Goal: Navigation & Orientation: Understand site structure

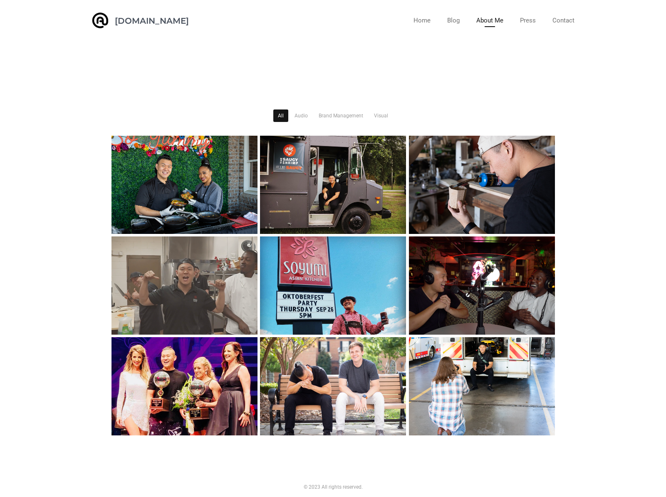
click at [489, 17] on link "About Me" at bounding box center [489, 20] width 27 height 13
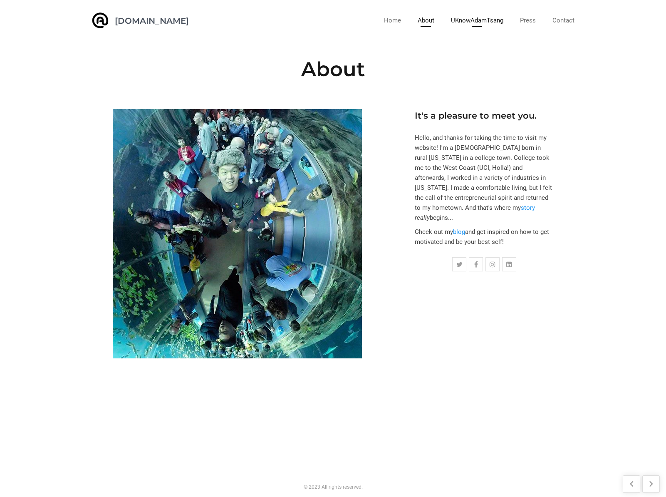
click at [464, 20] on link "UKnowAdamTsang" at bounding box center [477, 20] width 52 height 13
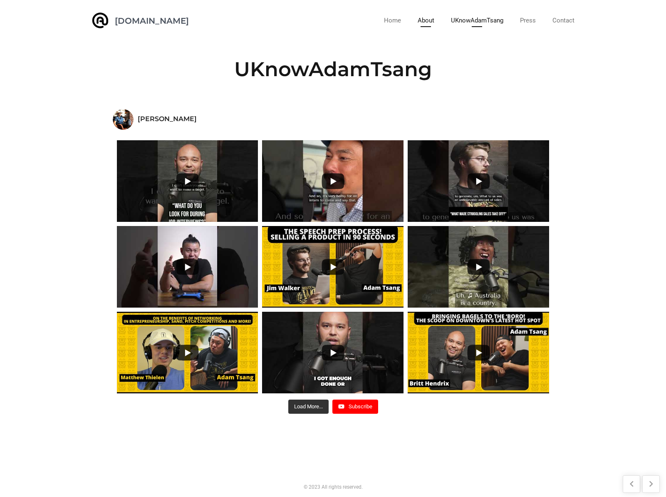
click at [422, 19] on link "About" at bounding box center [426, 20] width 17 height 13
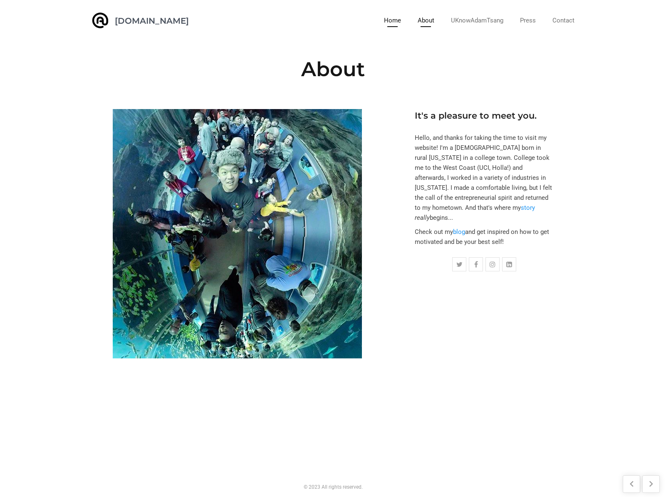
click at [394, 19] on link "Home" at bounding box center [392, 20] width 17 height 13
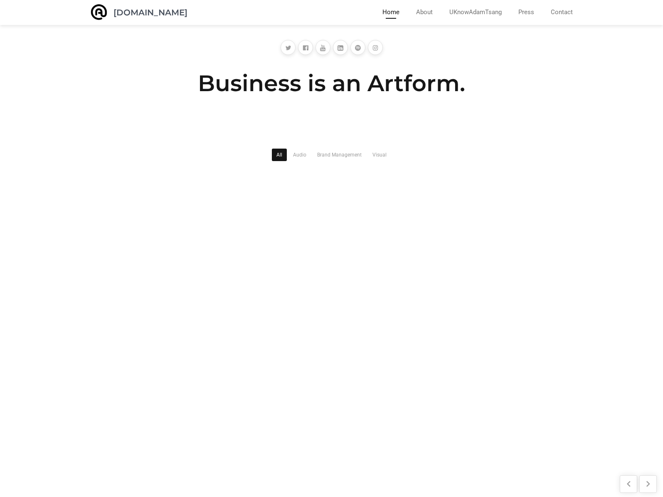
scroll to position [29, 0]
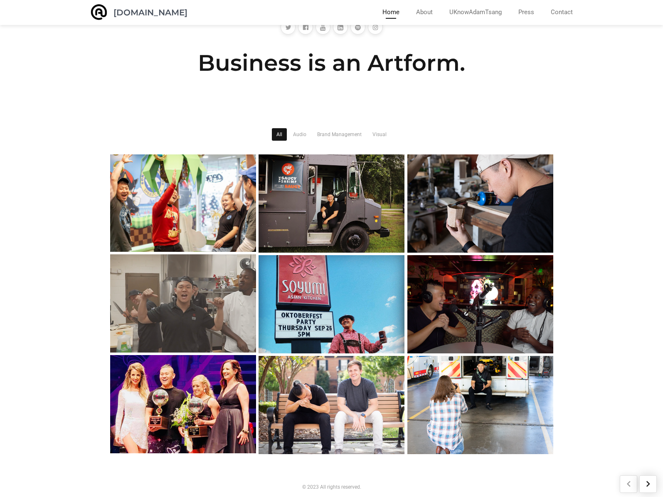
click at [653, 485] on div at bounding box center [648, 483] width 17 height 17
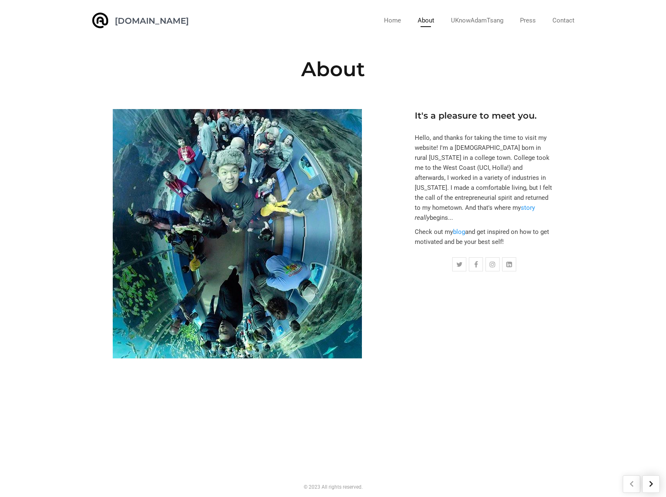
click at [653, 485] on div at bounding box center [650, 483] width 17 height 17
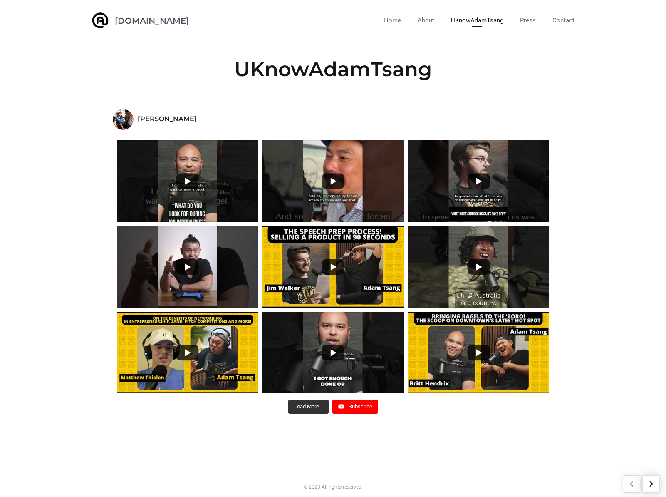
click at [653, 485] on div at bounding box center [650, 483] width 17 height 17
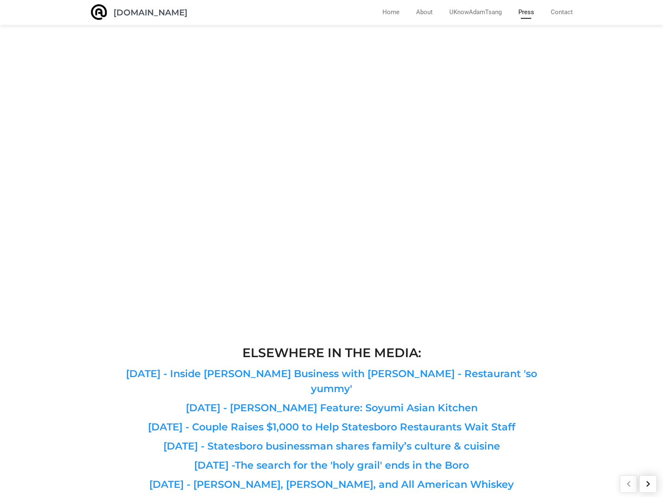
scroll to position [689, 0]
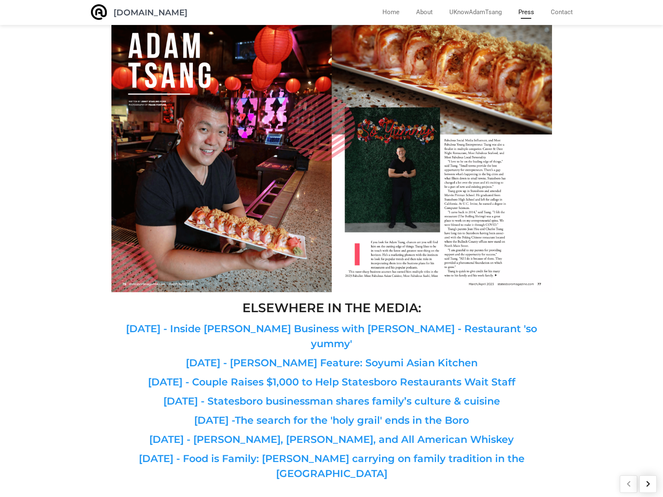
click at [653, 484] on div at bounding box center [648, 483] width 17 height 17
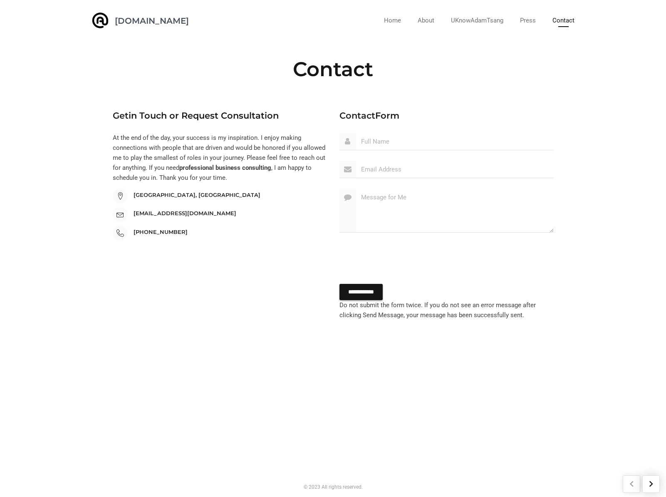
click at [653, 484] on div at bounding box center [650, 483] width 17 height 17
